Goal: Ask a question

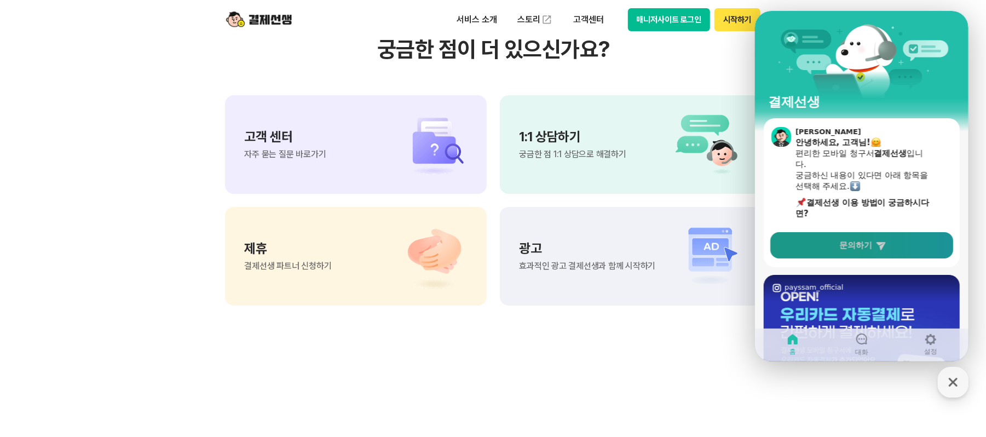
click at [857, 241] on span "문의하기" at bounding box center [854, 245] width 33 height 11
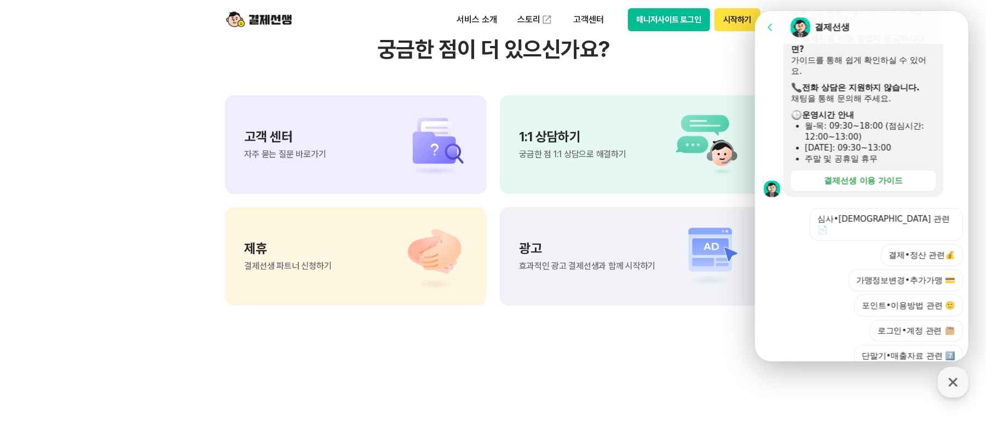
scroll to position [300, 0]
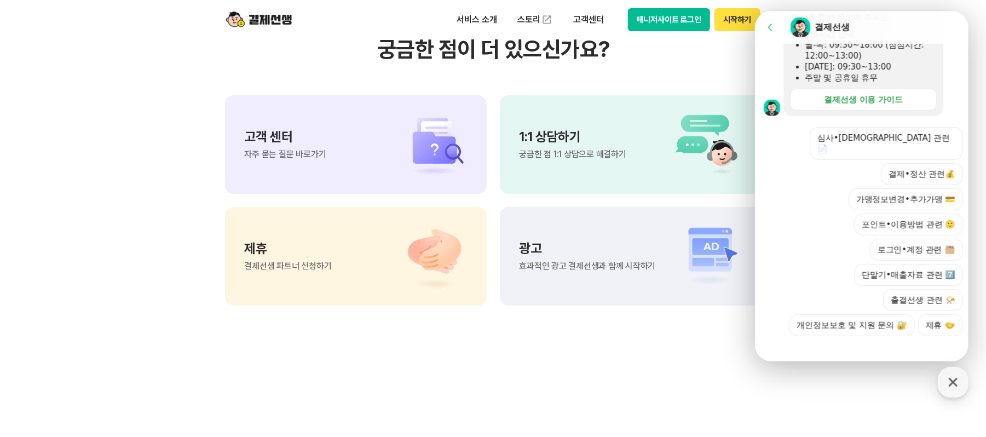
click at [546, 370] on section "궁금한 점이 더 있으신가요? 고객 센터 자주 묻는 질문 바로가기 1:1 상담하기 궁금한 점 1:1 상담으로 해결하기 제휴 결제선생 파트너 신청…" at bounding box center [493, 171] width 986 height 554
click at [947, 381] on icon "button" at bounding box center [953, 382] width 20 height 20
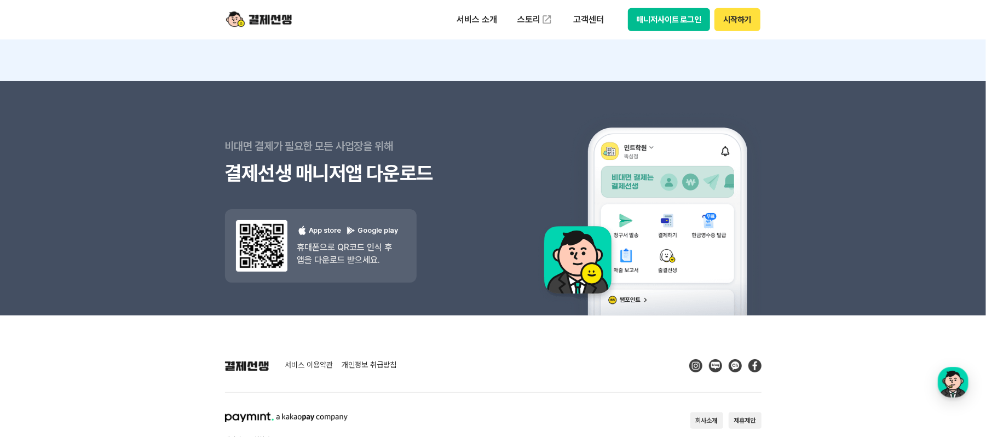
scroll to position [9865, 0]
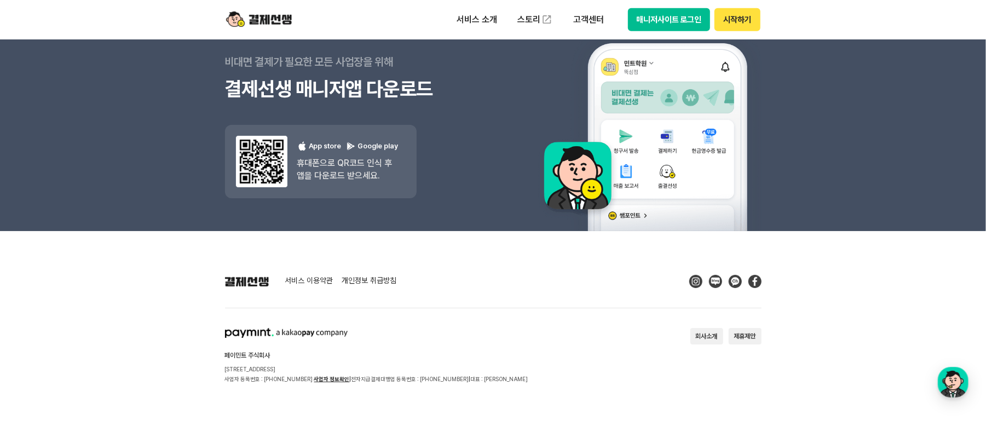
click at [708, 340] on button "회사소개" at bounding box center [706, 336] width 33 height 16
click at [476, 14] on p "서비스 소개" at bounding box center [476, 20] width 55 height 20
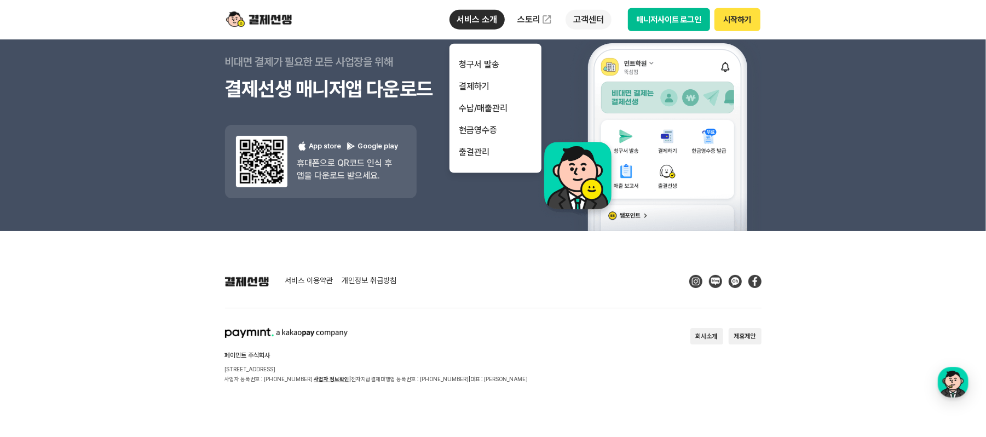
click at [594, 20] on p "고객센터" at bounding box center [587, 20] width 45 height 20
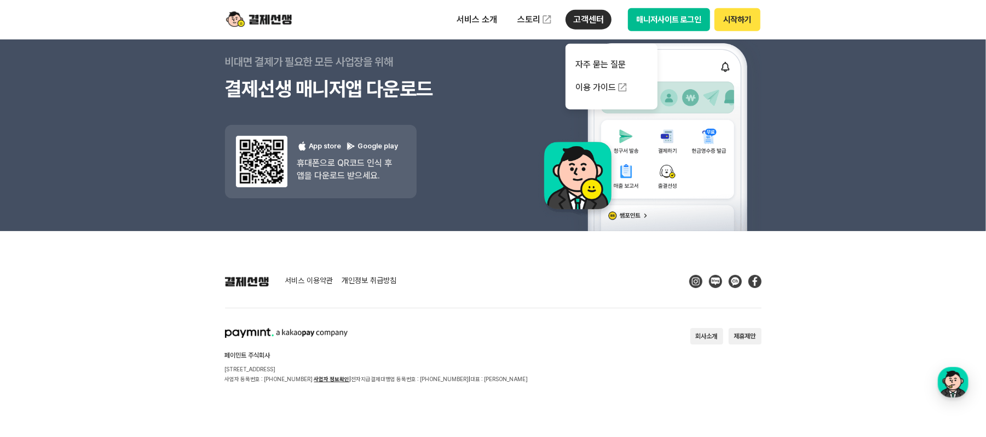
click at [589, 20] on p "고객센터" at bounding box center [587, 20] width 45 height 20
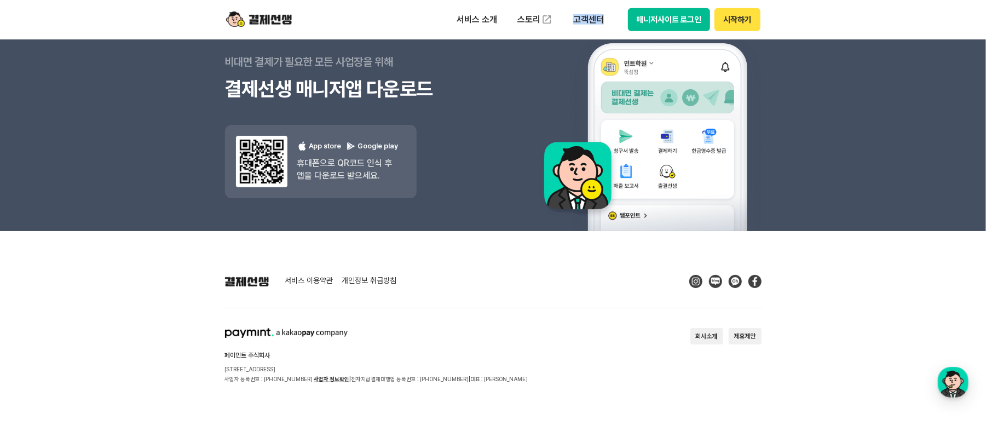
click at [316, 277] on link "서비스 이용약관" at bounding box center [309, 281] width 48 height 10
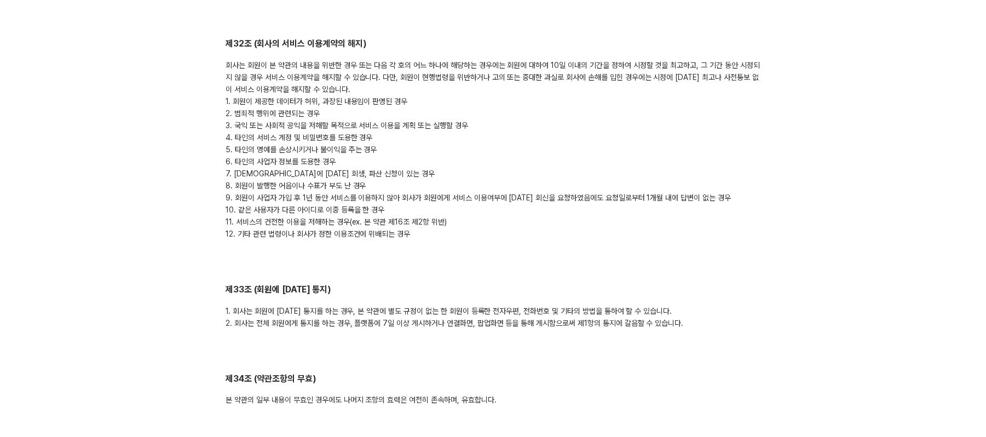
scroll to position [5581, 0]
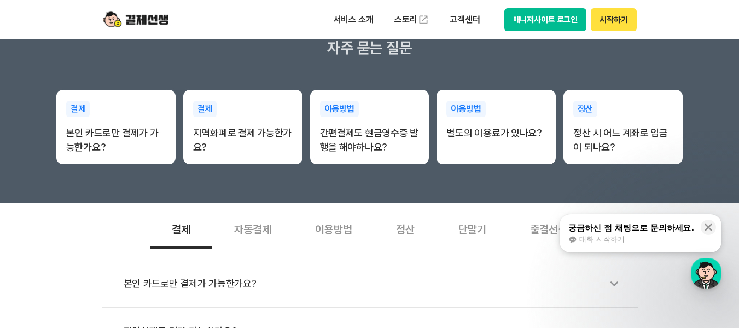
scroll to position [383, 0]
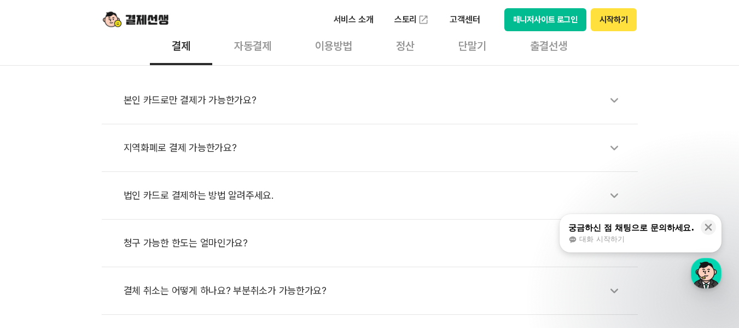
click at [631, 238] on div "대화 시작하기" at bounding box center [632, 239] width 126 height 10
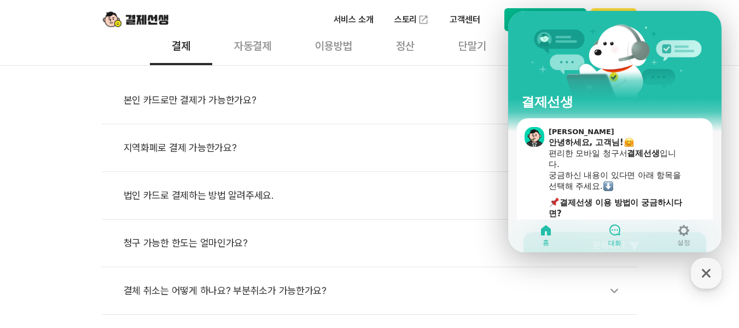
click at [617, 232] on icon at bounding box center [615, 229] width 13 height 13
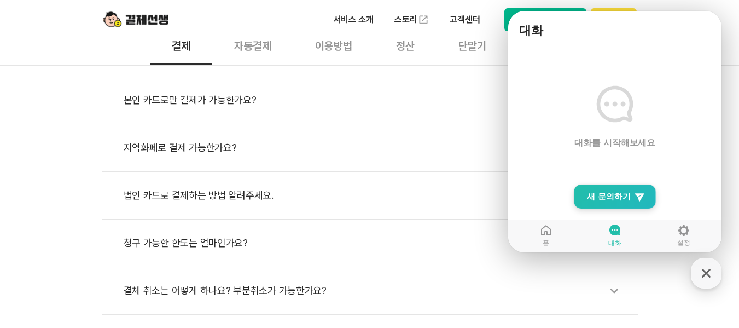
click at [607, 198] on span "새 문의하기" at bounding box center [609, 196] width 44 height 11
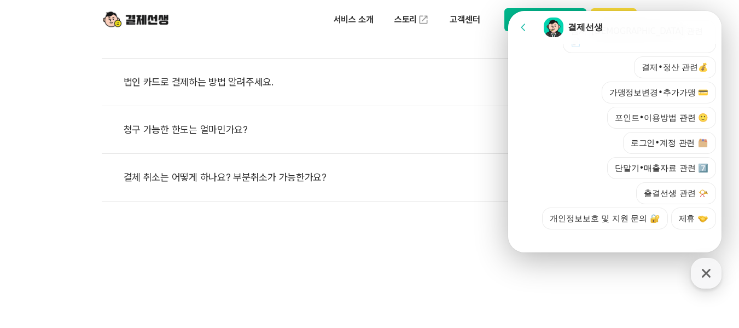
scroll to position [547, 0]
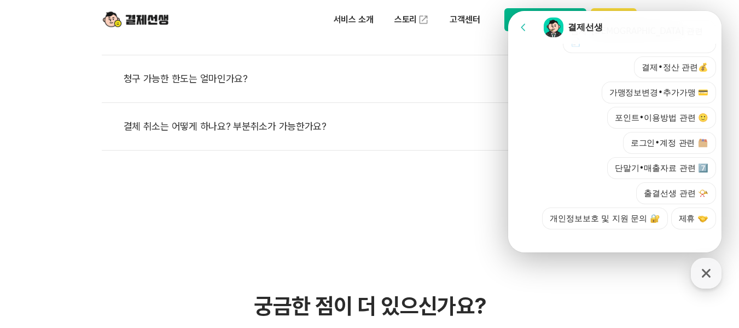
click at [577, 235] on div at bounding box center [616, 244] width 217 height 30
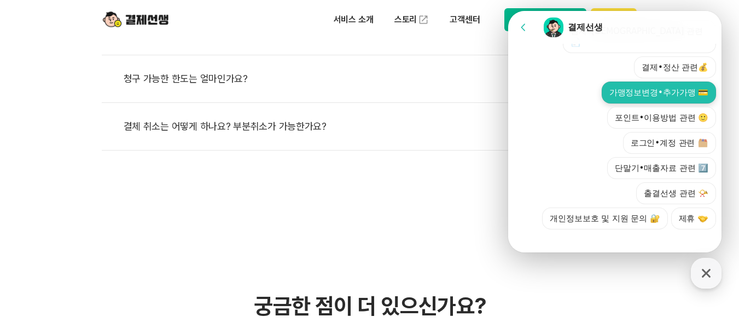
click at [643, 85] on button "가맹정보변경•추가가맹 💳" at bounding box center [659, 93] width 114 height 22
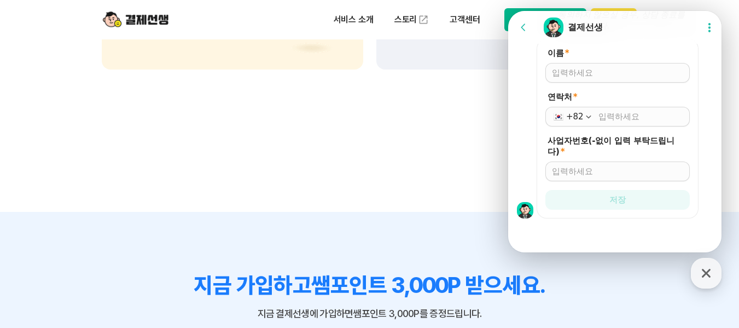
scroll to position [1204, 0]
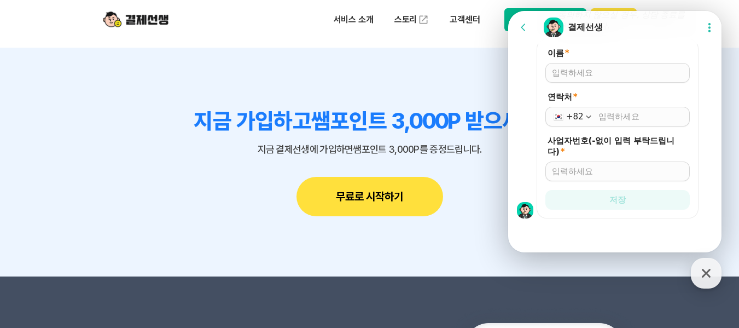
click at [571, 71] on input "이름 *" at bounding box center [617, 72] width 131 height 11
type input "q"
type input "박선미"
click at [602, 115] on input "연락처 *" at bounding box center [641, 116] width 85 height 11
type input "010-3996-7370"
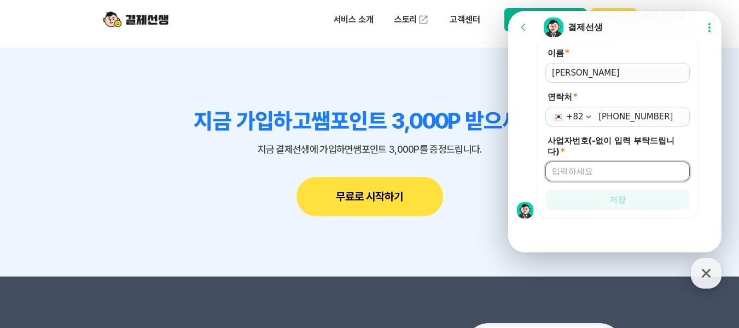
drag, startPoint x: 587, startPoint y: 166, endPoint x: 586, endPoint y: 172, distance: 6.1
click at [586, 168] on input "사업자번호(-없이 입력 부탁드립니다) *" at bounding box center [617, 171] width 131 height 11
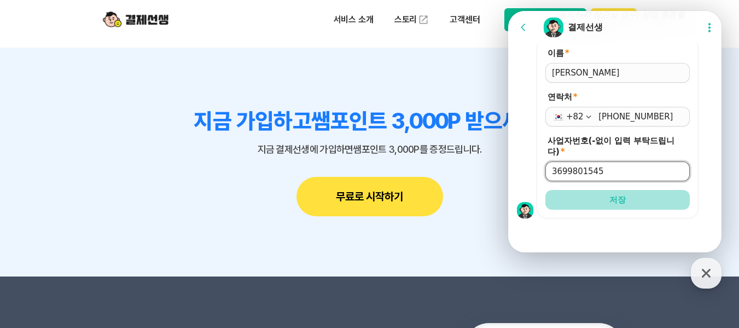
type input "3699801545"
click at [600, 206] on button "저장" at bounding box center [618, 200] width 144 height 20
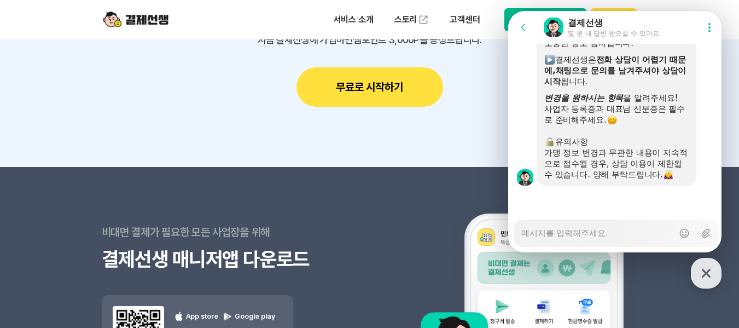
scroll to position [802, 0]
click at [556, 230] on textarea "Messenger Input Textarea" at bounding box center [598, 229] width 152 height 19
type textarea "x"
